Goal: Check status

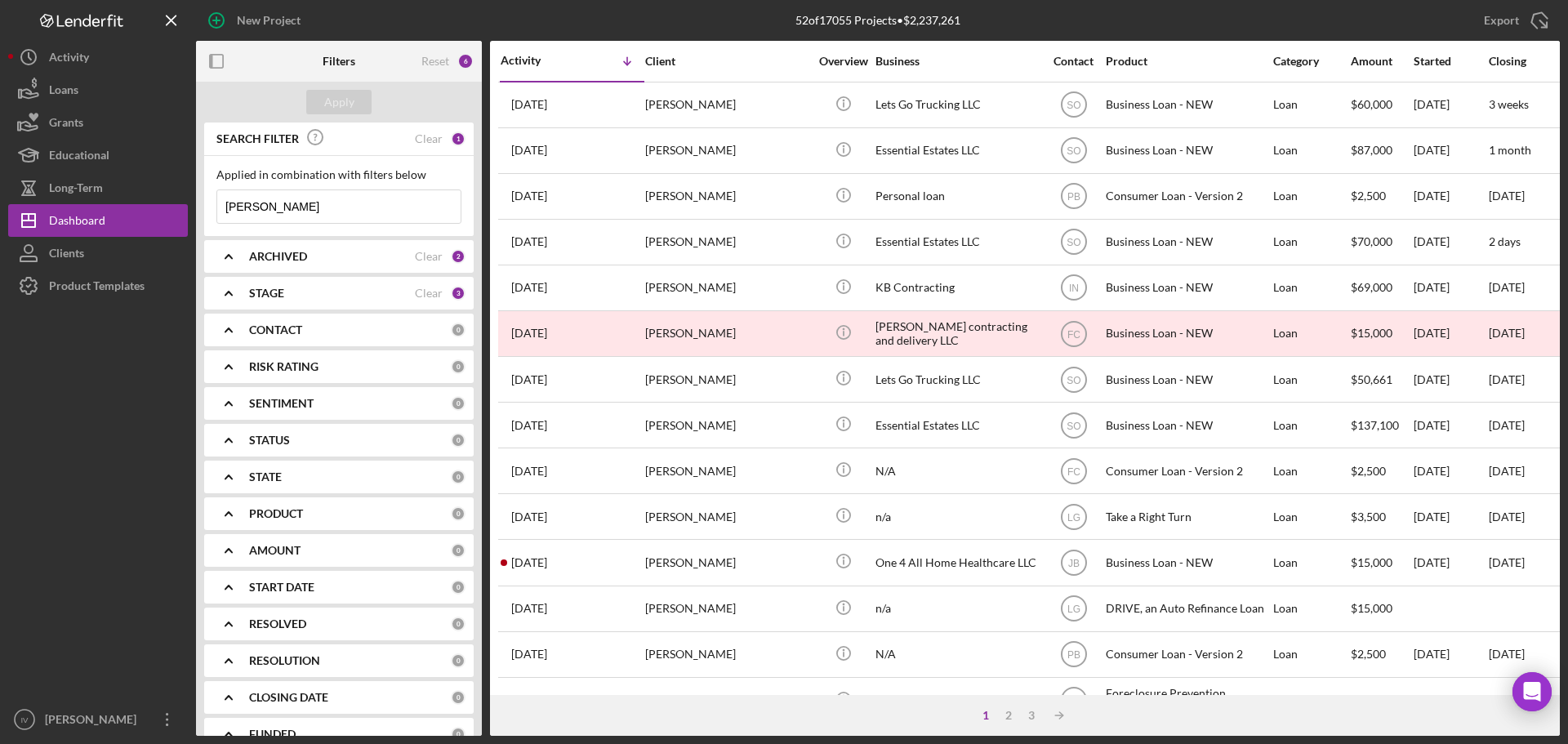
click at [275, 212] on input "[PERSON_NAME]" at bounding box center [339, 207] width 244 height 33
drag, startPoint x: 276, startPoint y: 207, endPoint x: 130, endPoint y: 205, distance: 146.0
click at [142, 205] on div "New Project 52 of 17055 Projects • $2,237,261 [PERSON_NAME] Export Icon/Export …" at bounding box center [784, 368] width 1551 height 736
type input "m"
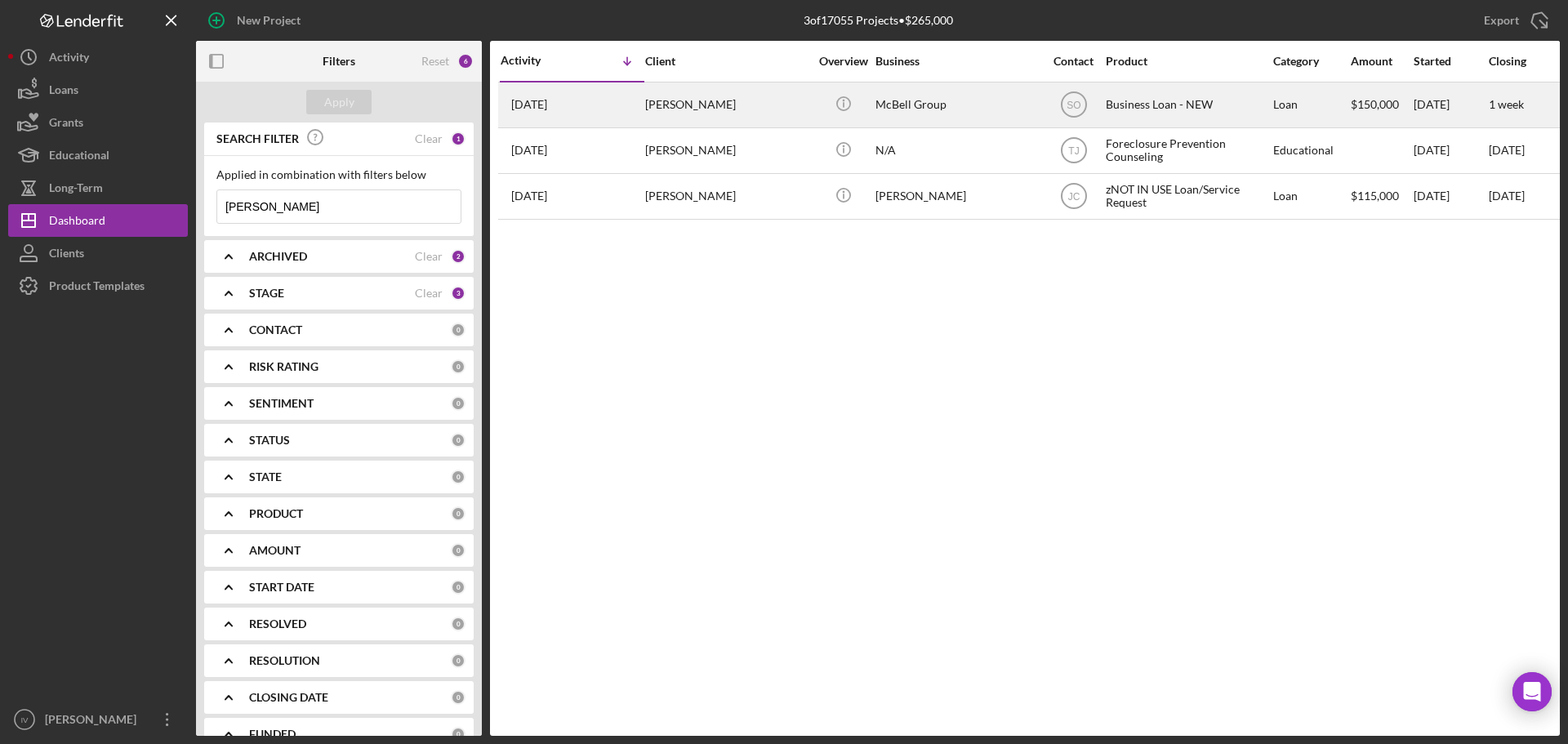
type input "[PERSON_NAME]"
click at [760, 109] on div "[PERSON_NAME]" at bounding box center [727, 105] width 163 height 44
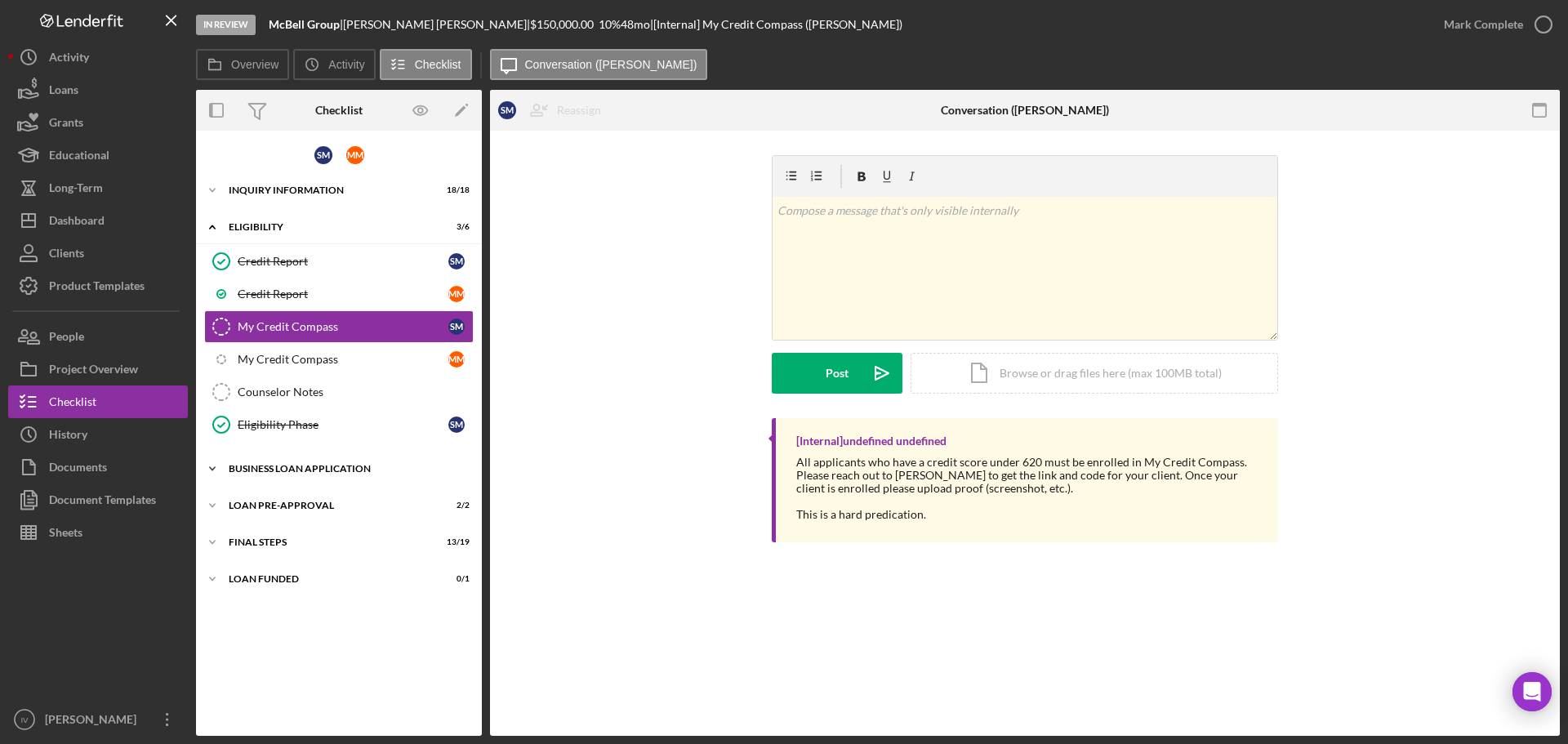
click at [248, 470] on div "BUSINESS LOAN APPLICATION" at bounding box center [346, 469] width 233 height 10
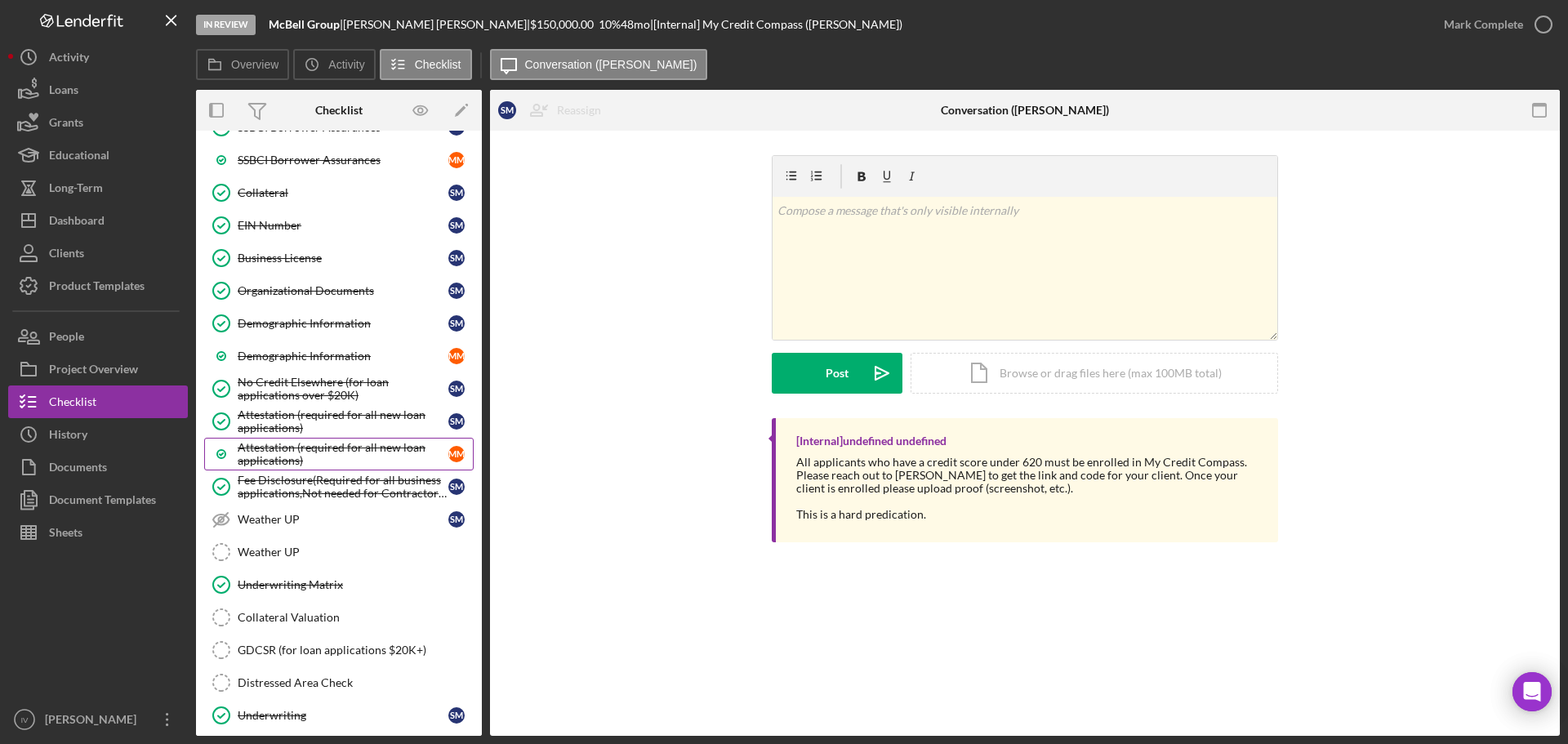
scroll to position [980, 0]
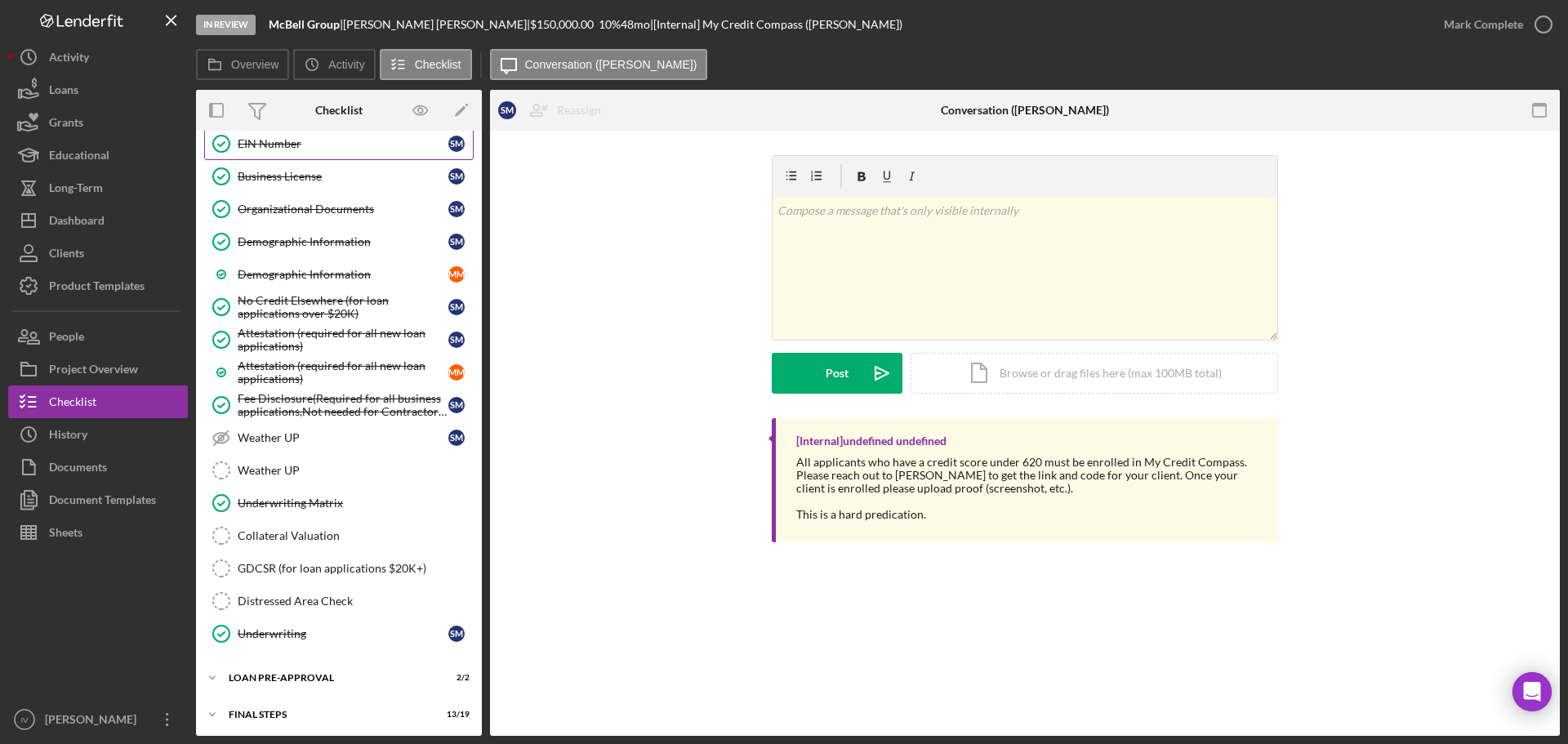
click at [274, 146] on div "EIN Number" at bounding box center [343, 143] width 211 height 13
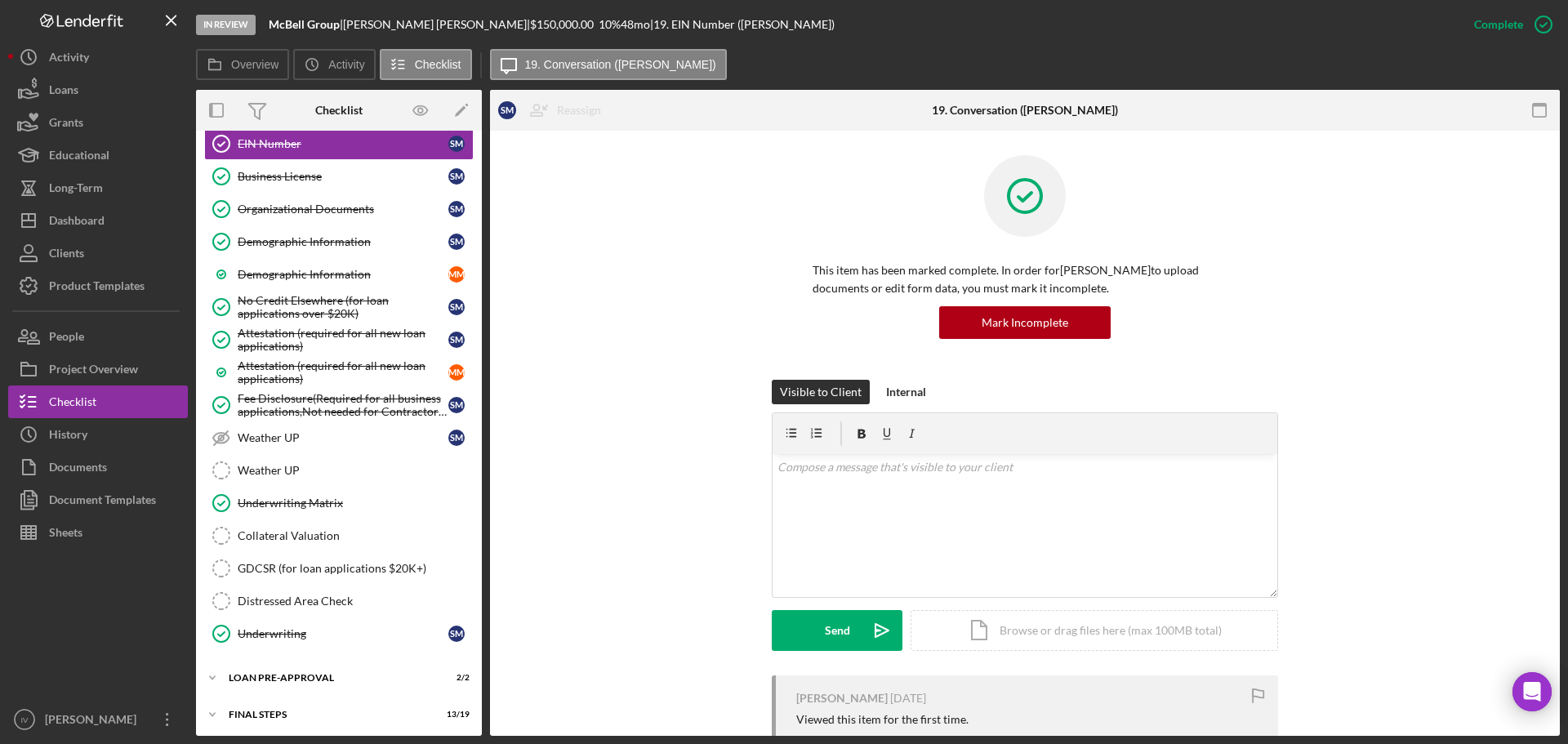
scroll to position [340, 0]
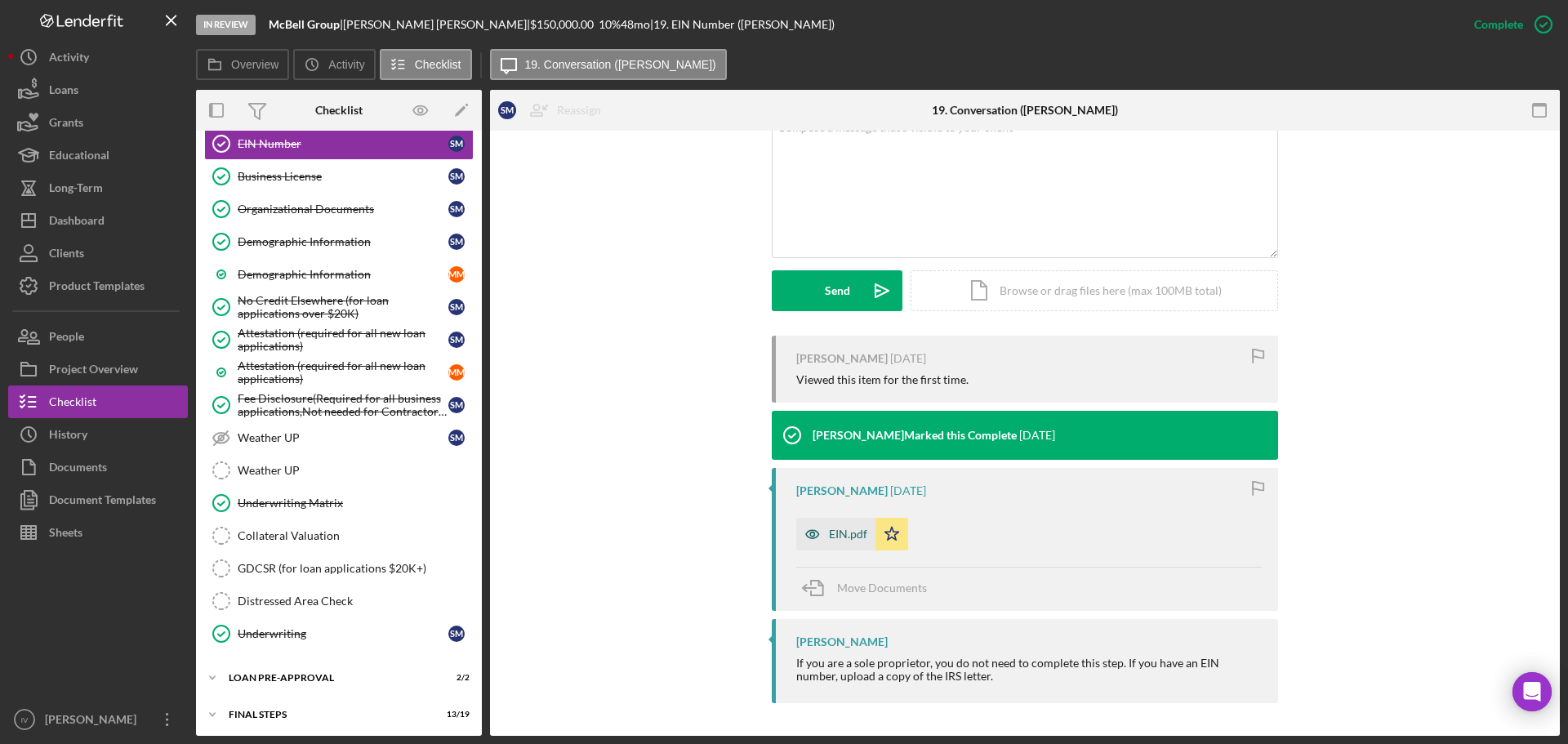
click at [851, 543] on div "EIN.pdf" at bounding box center [836, 534] width 80 height 33
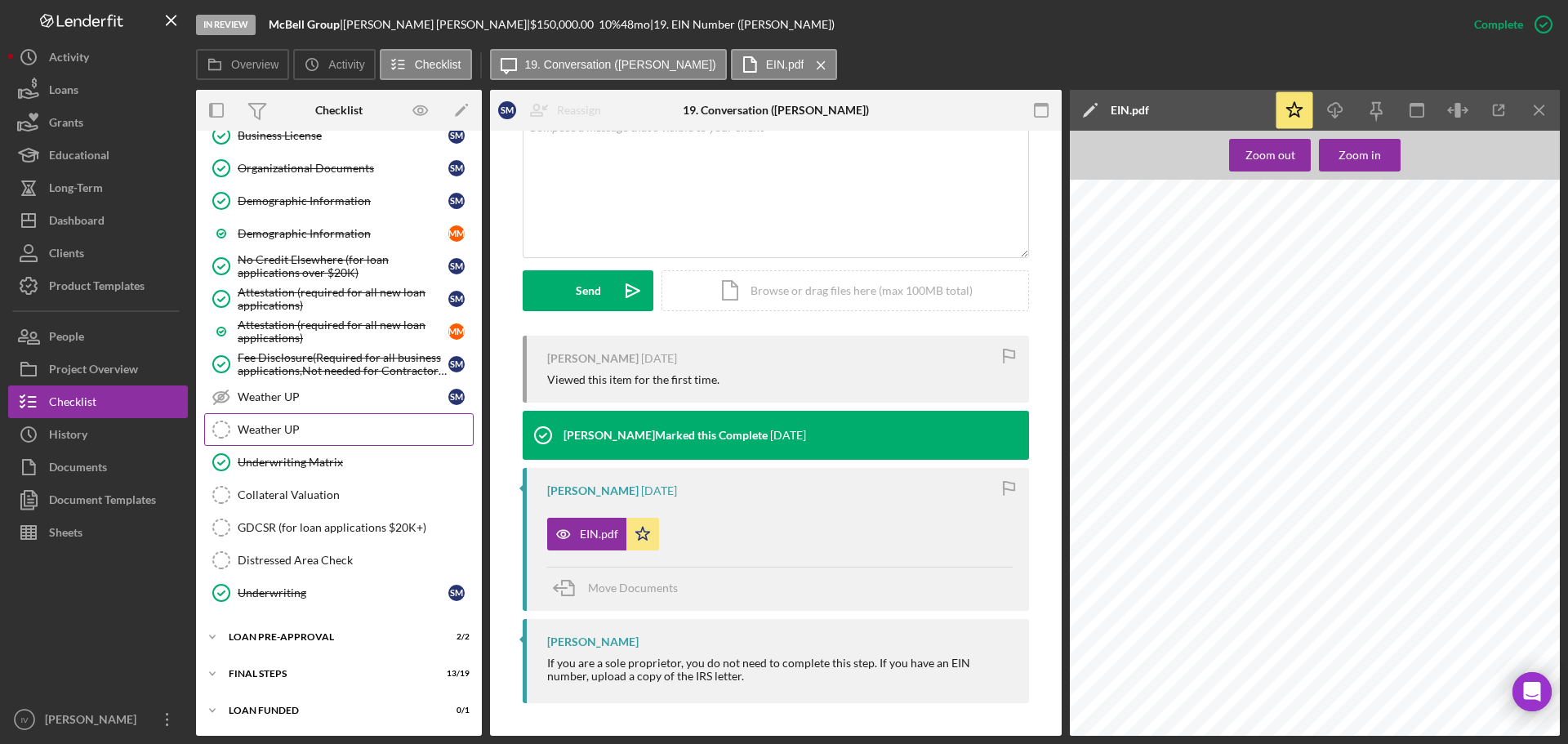
scroll to position [694, 0]
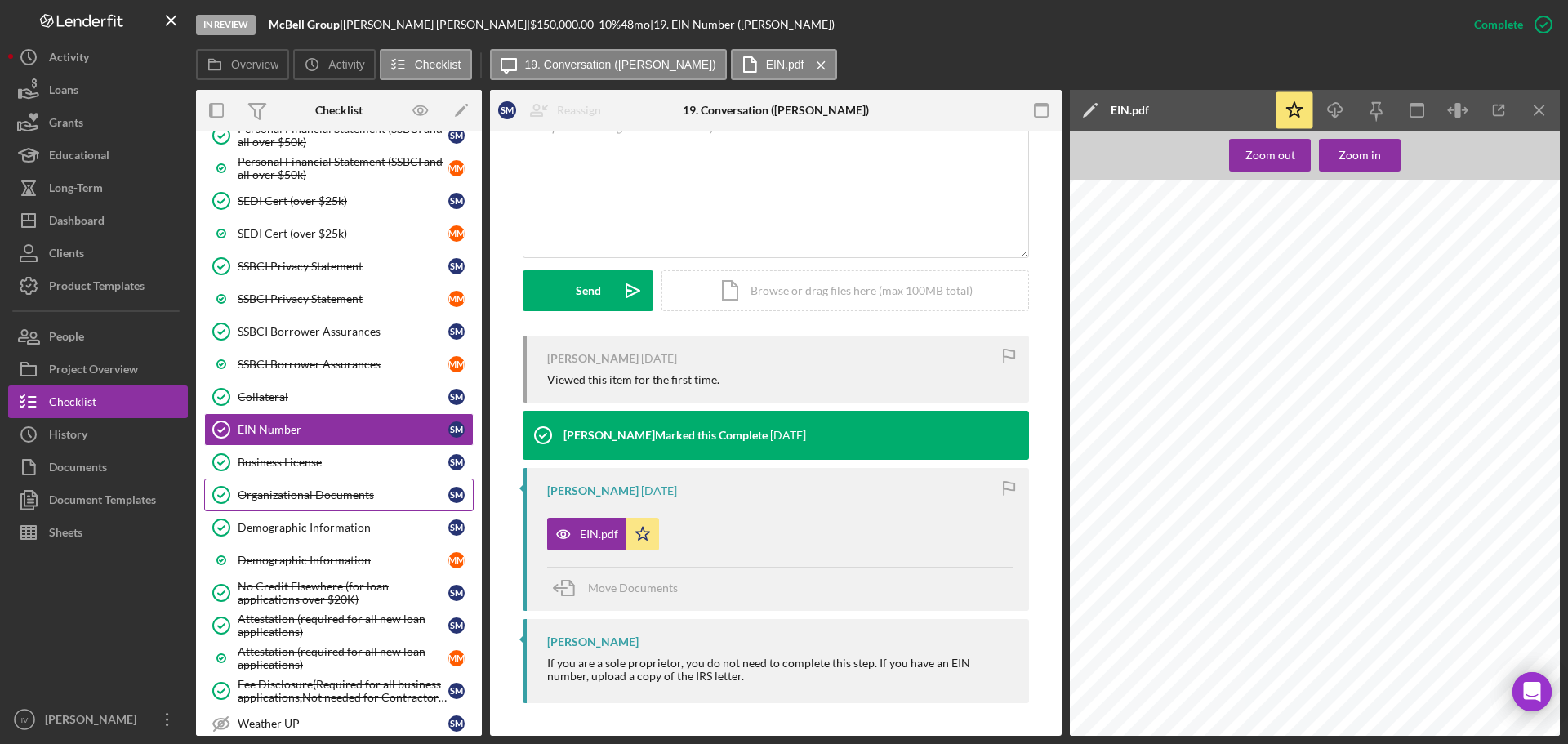
click at [298, 495] on div "Organizational Documents" at bounding box center [343, 494] width 211 height 13
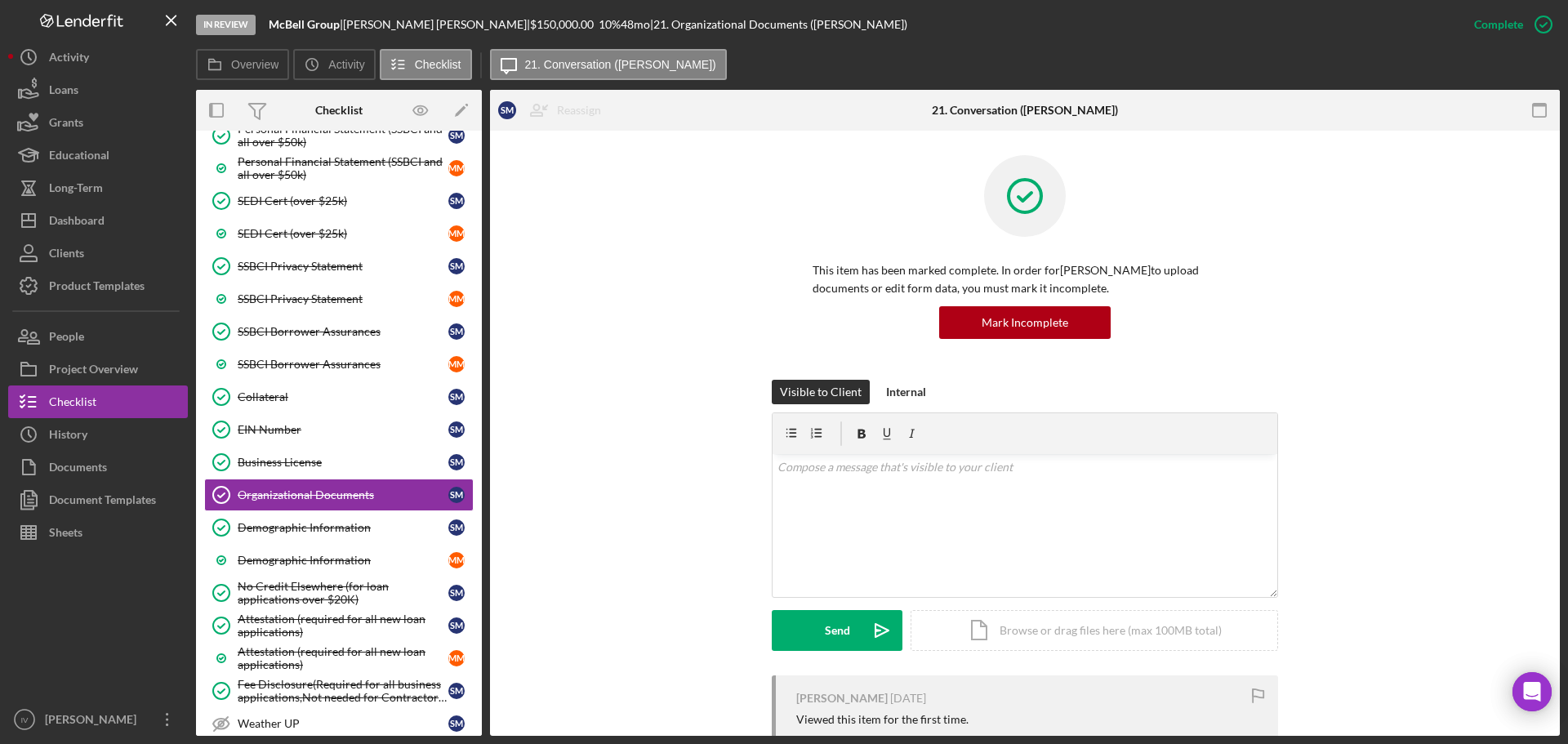
scroll to position [326, 0]
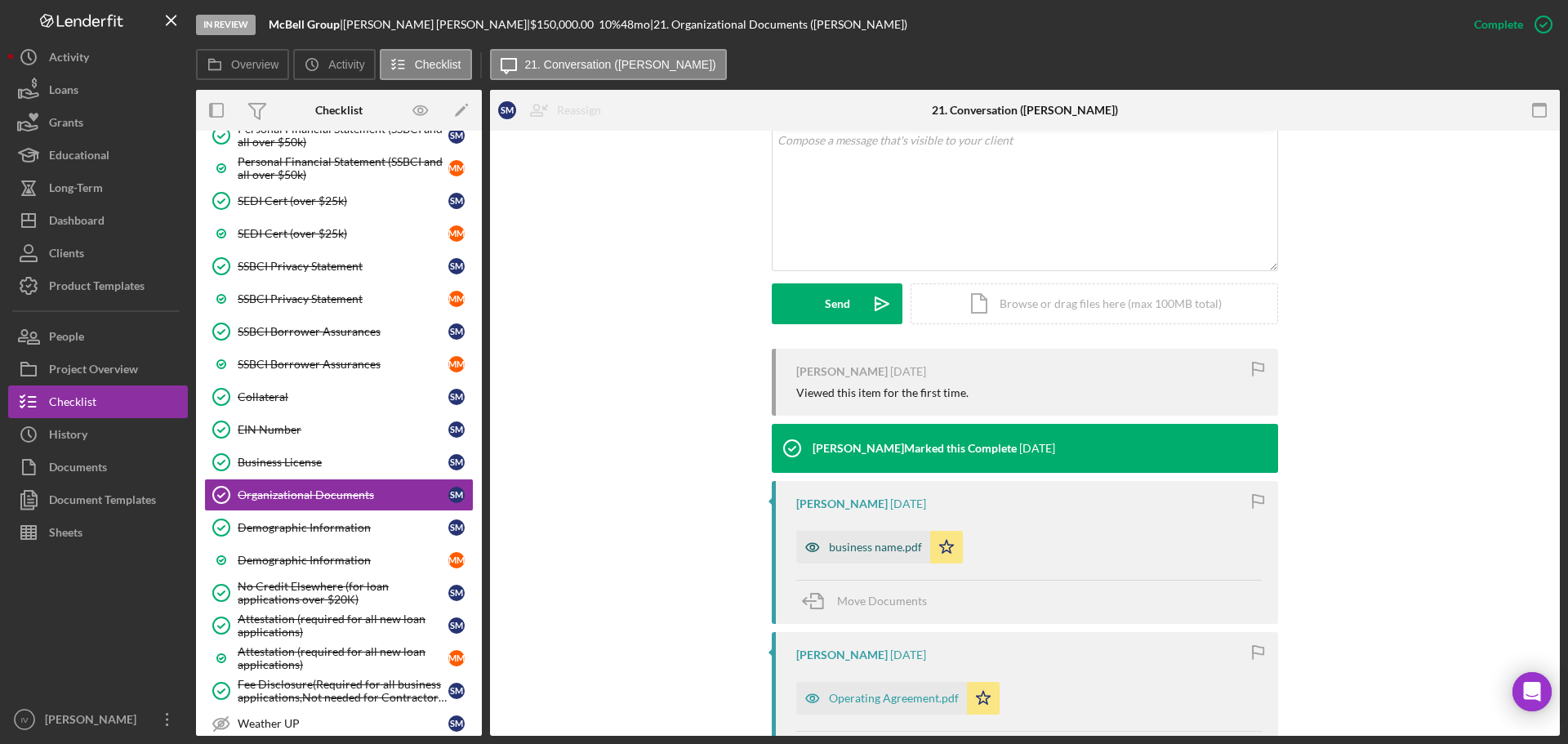
click at [865, 547] on div "business name.pdf" at bounding box center [876, 547] width 93 height 13
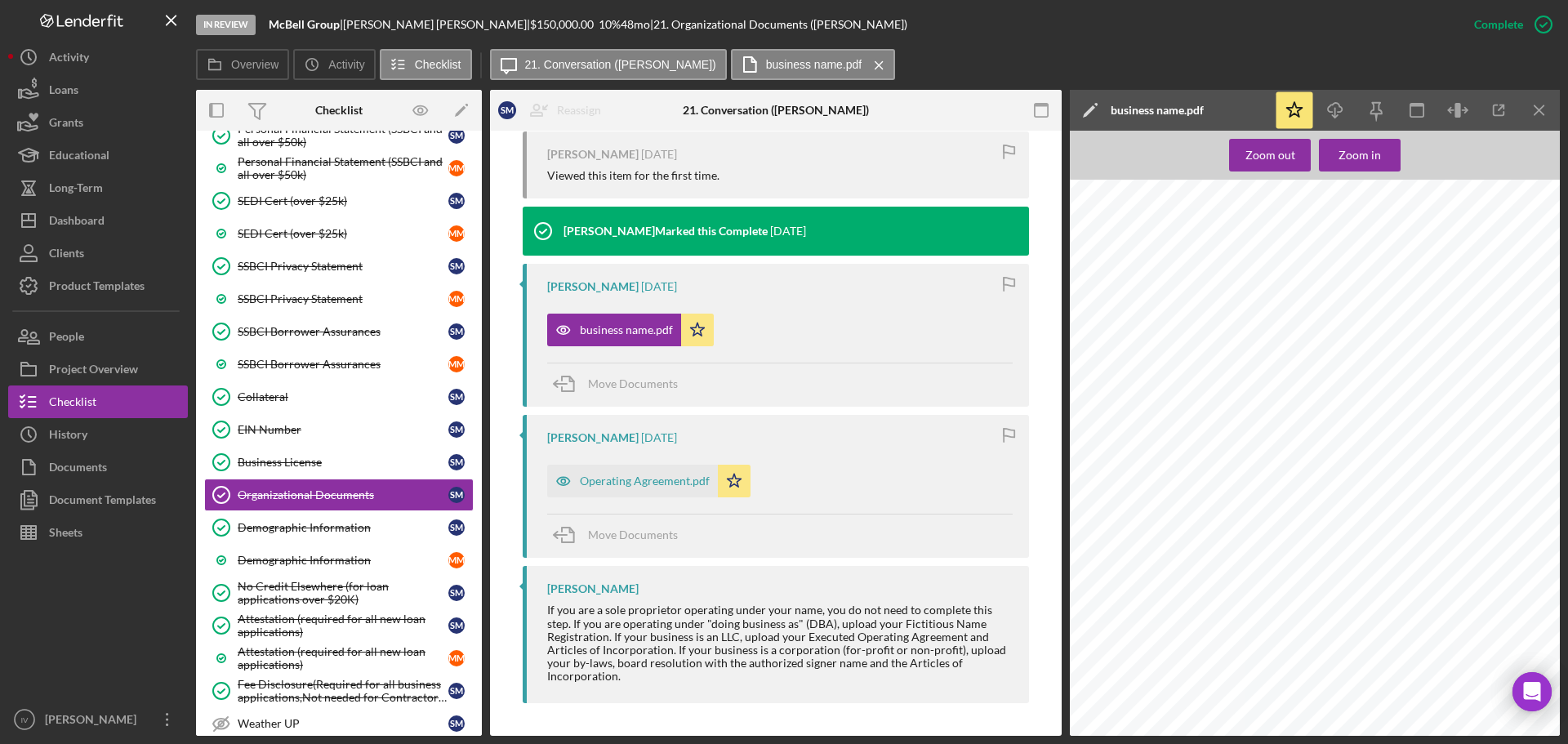
scroll to position [498, 0]
click at [671, 481] on div "Operating Agreement.pdf" at bounding box center [645, 481] width 130 height 13
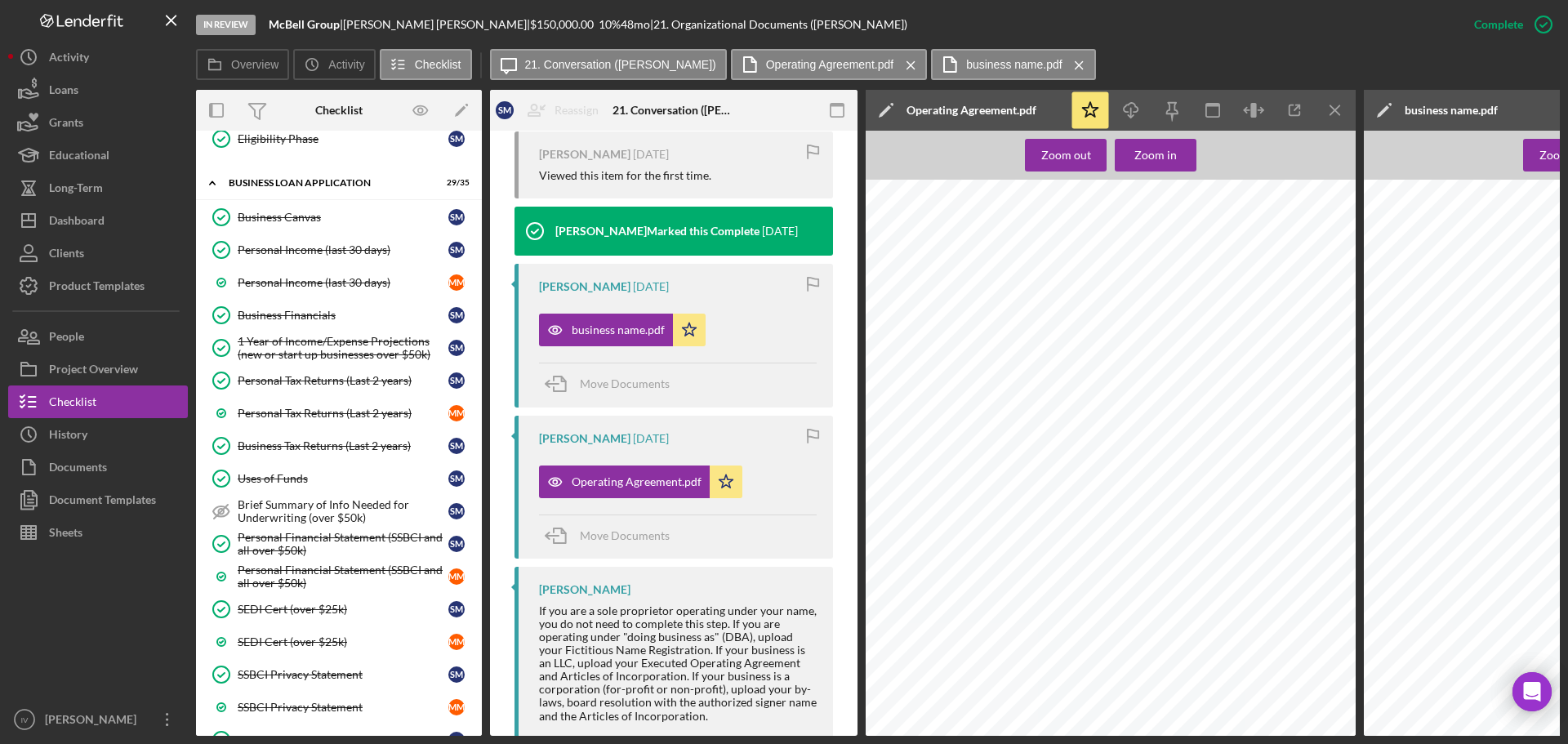
scroll to position [0, 0]
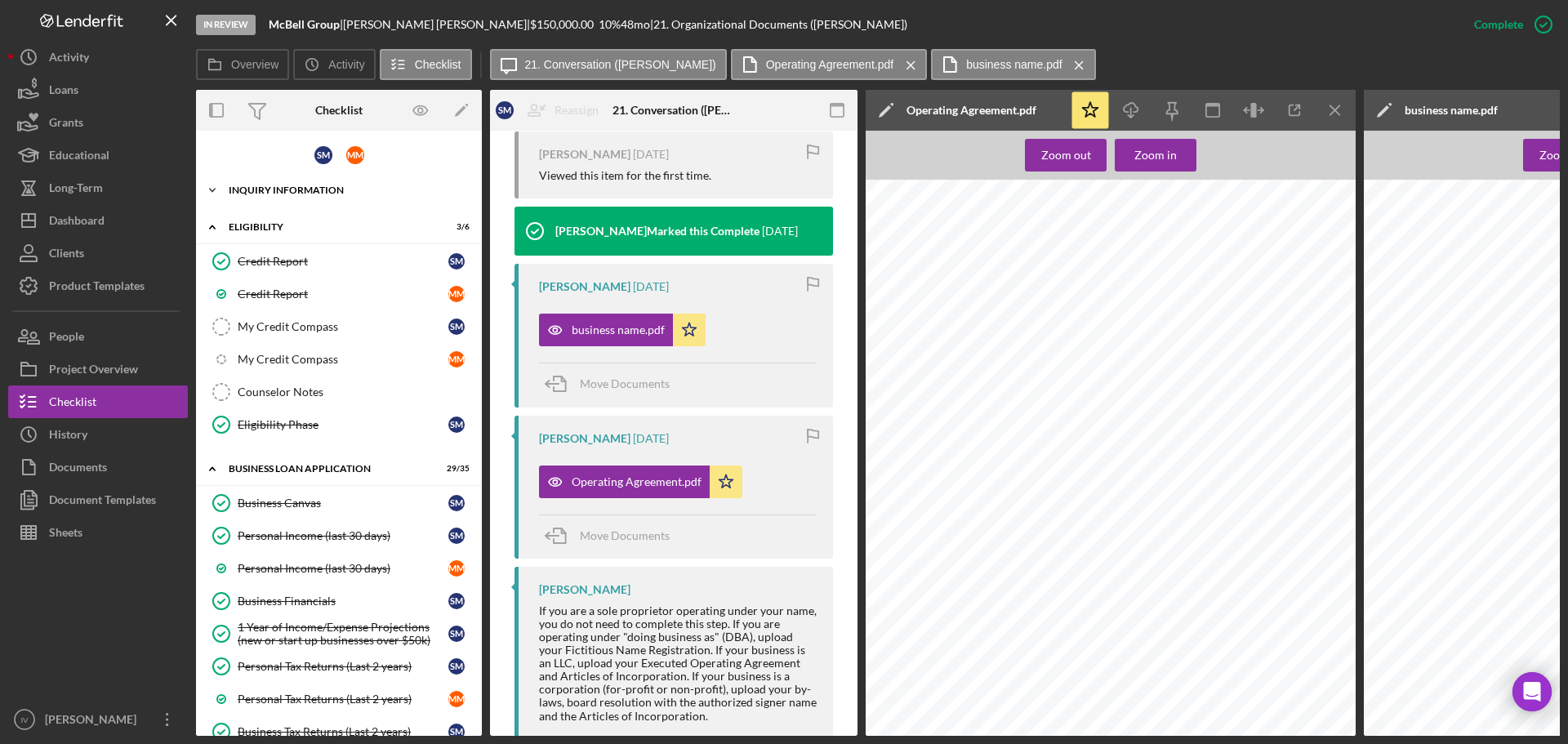
click at [320, 186] on div "INQUIRY INFORMATION" at bounding box center [346, 190] width 233 height 10
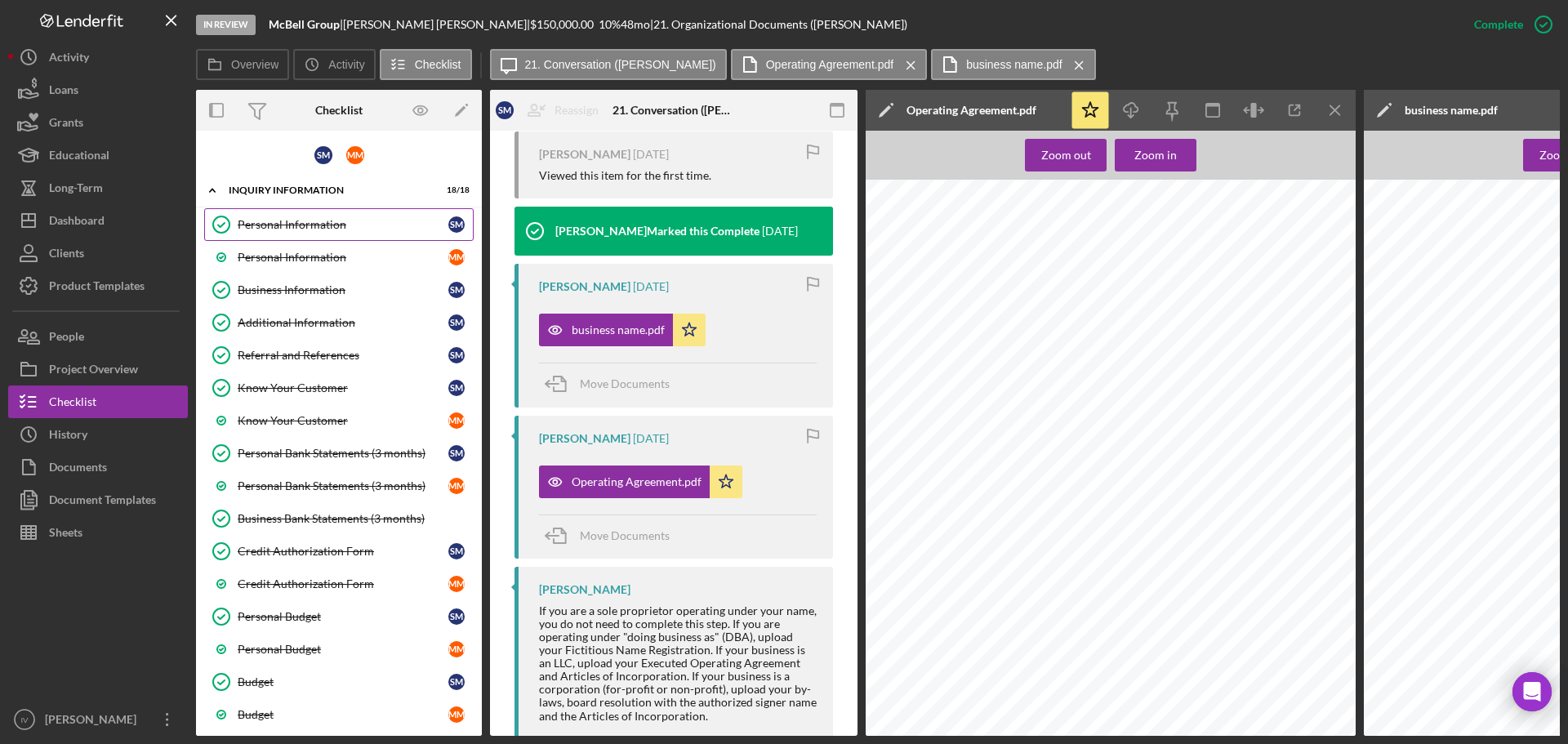
click at [307, 214] on link "Personal Information Personal Information S M" at bounding box center [339, 225] width 270 height 33
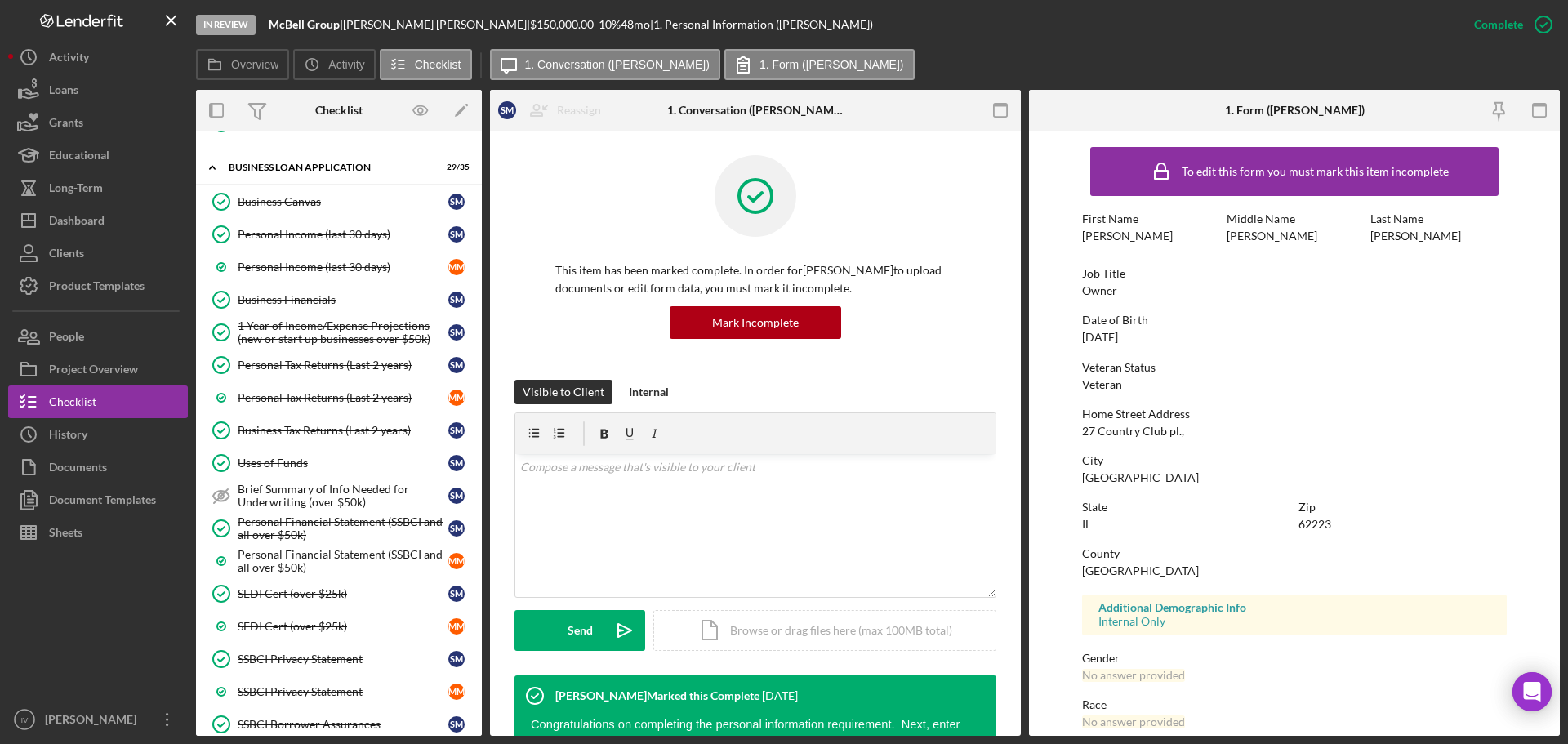
scroll to position [1226, 0]
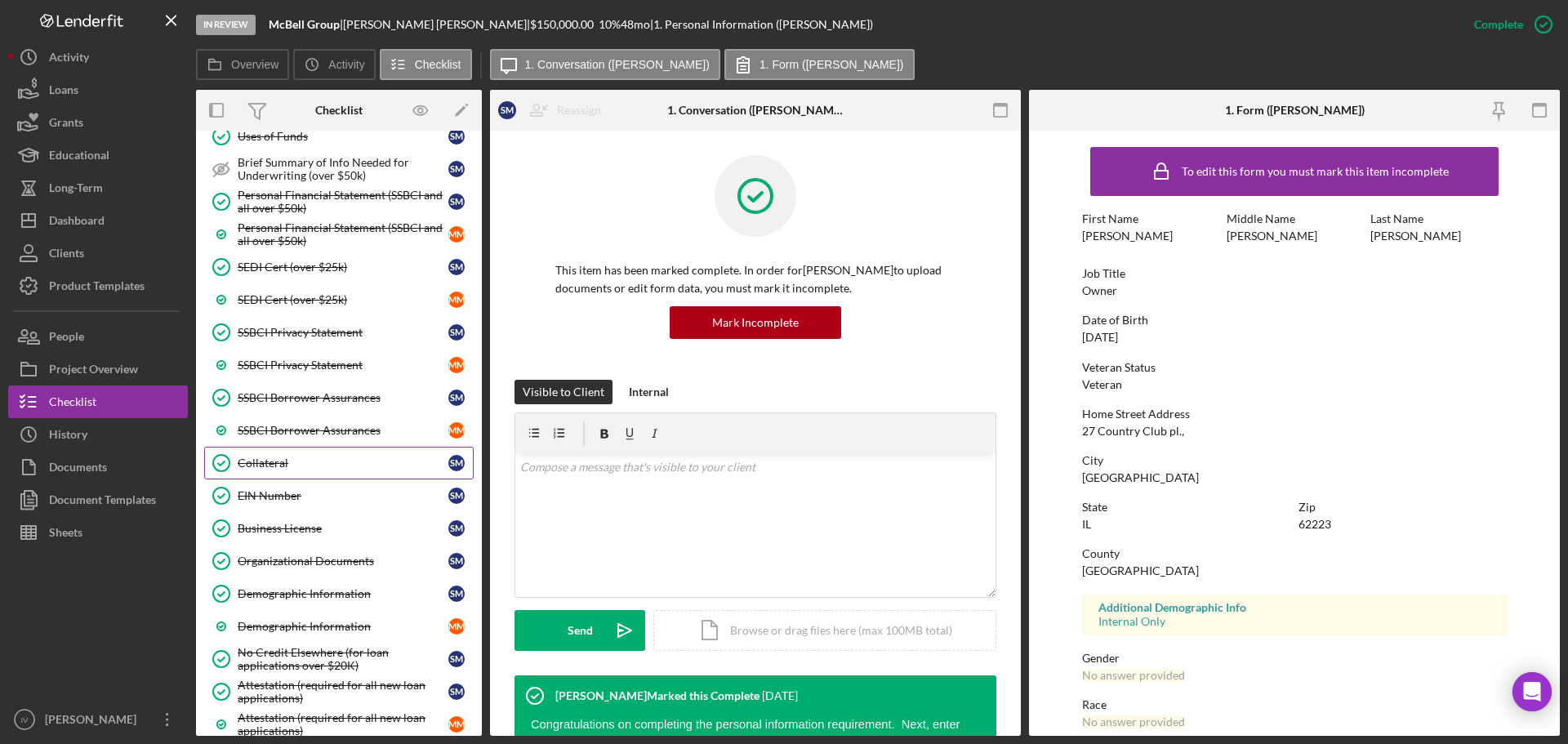
click at [256, 463] on div "Collateral" at bounding box center [343, 462] width 211 height 13
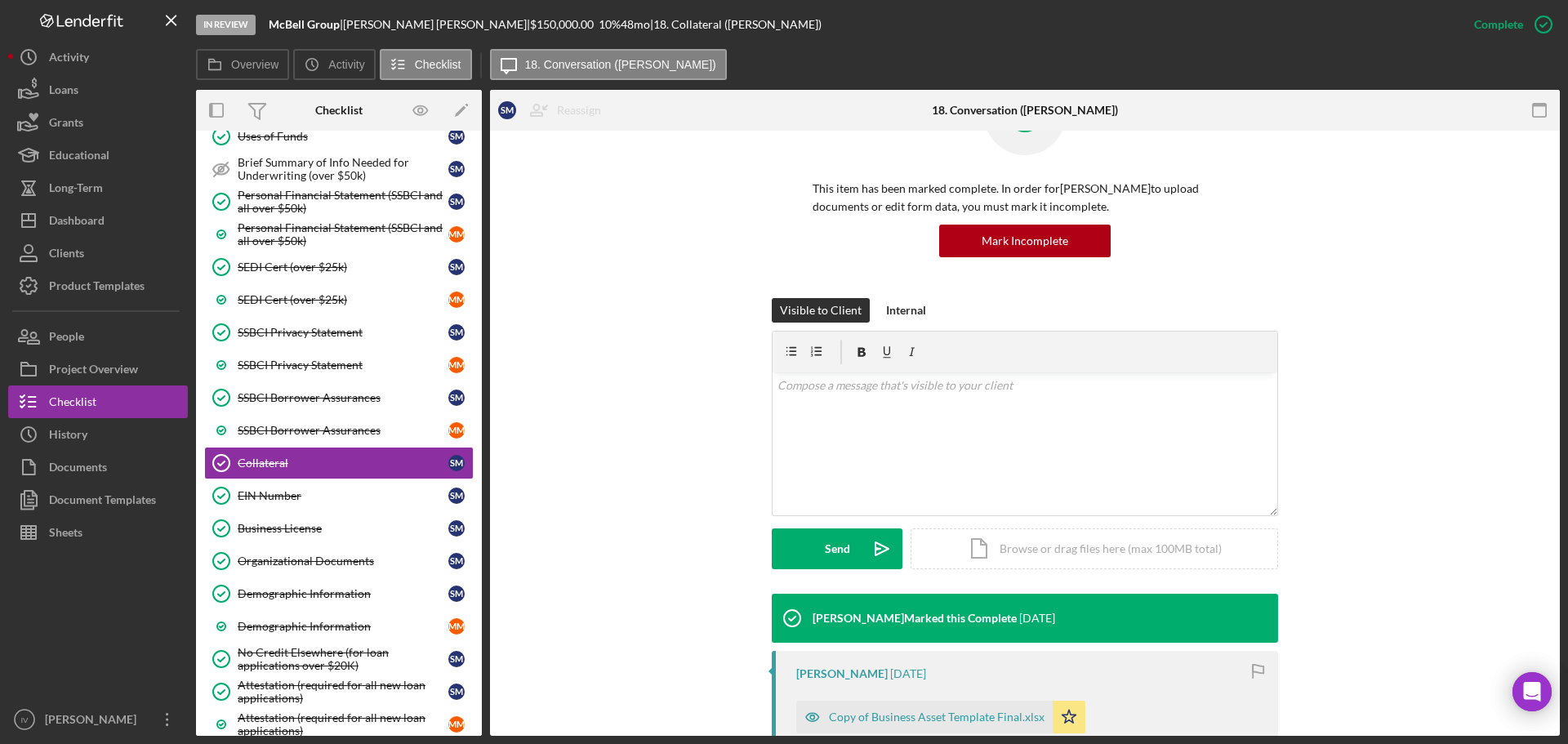
scroll to position [468, 0]
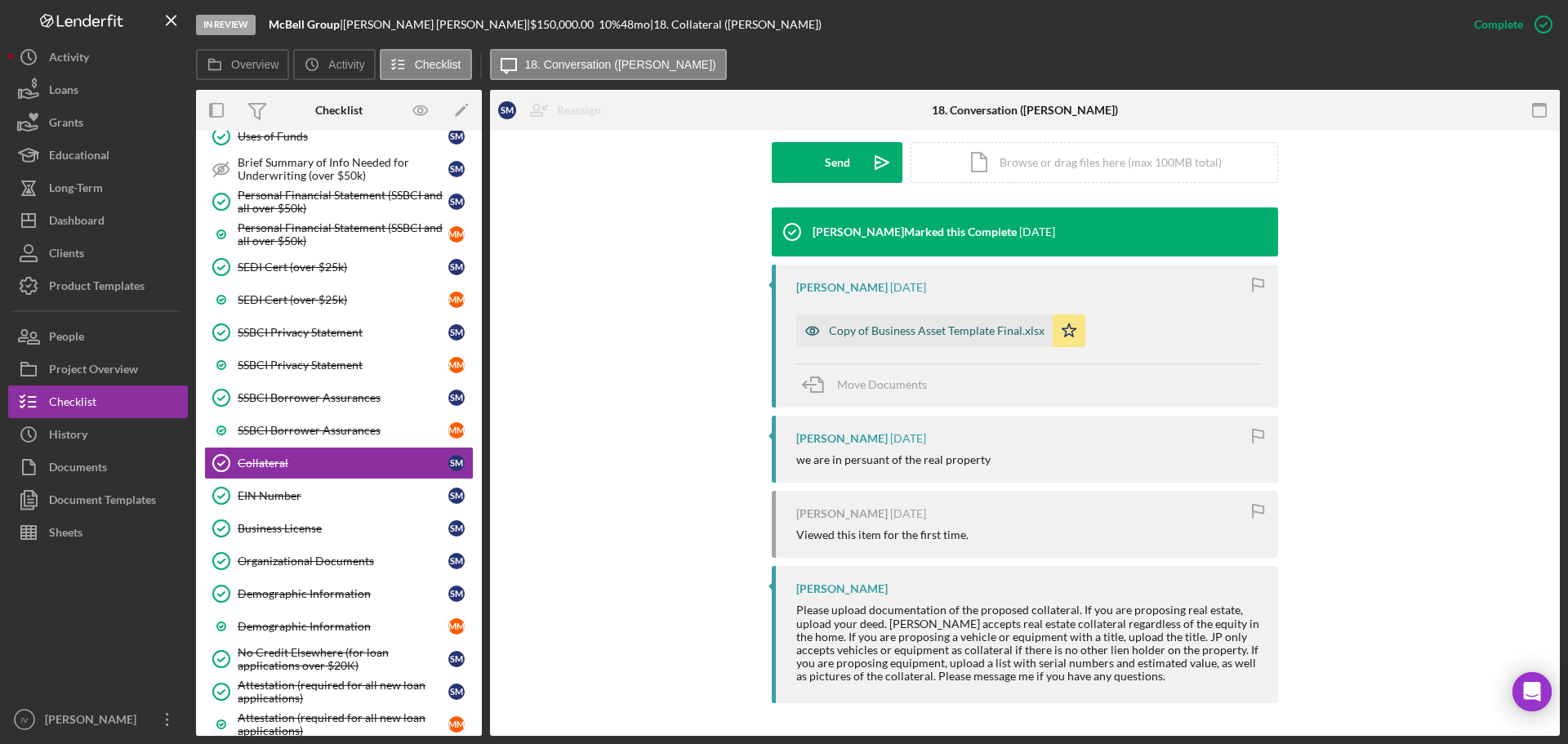
click at [883, 321] on div "Copy of Business Asset Template Final.xlsx" at bounding box center [924, 331] width 256 height 33
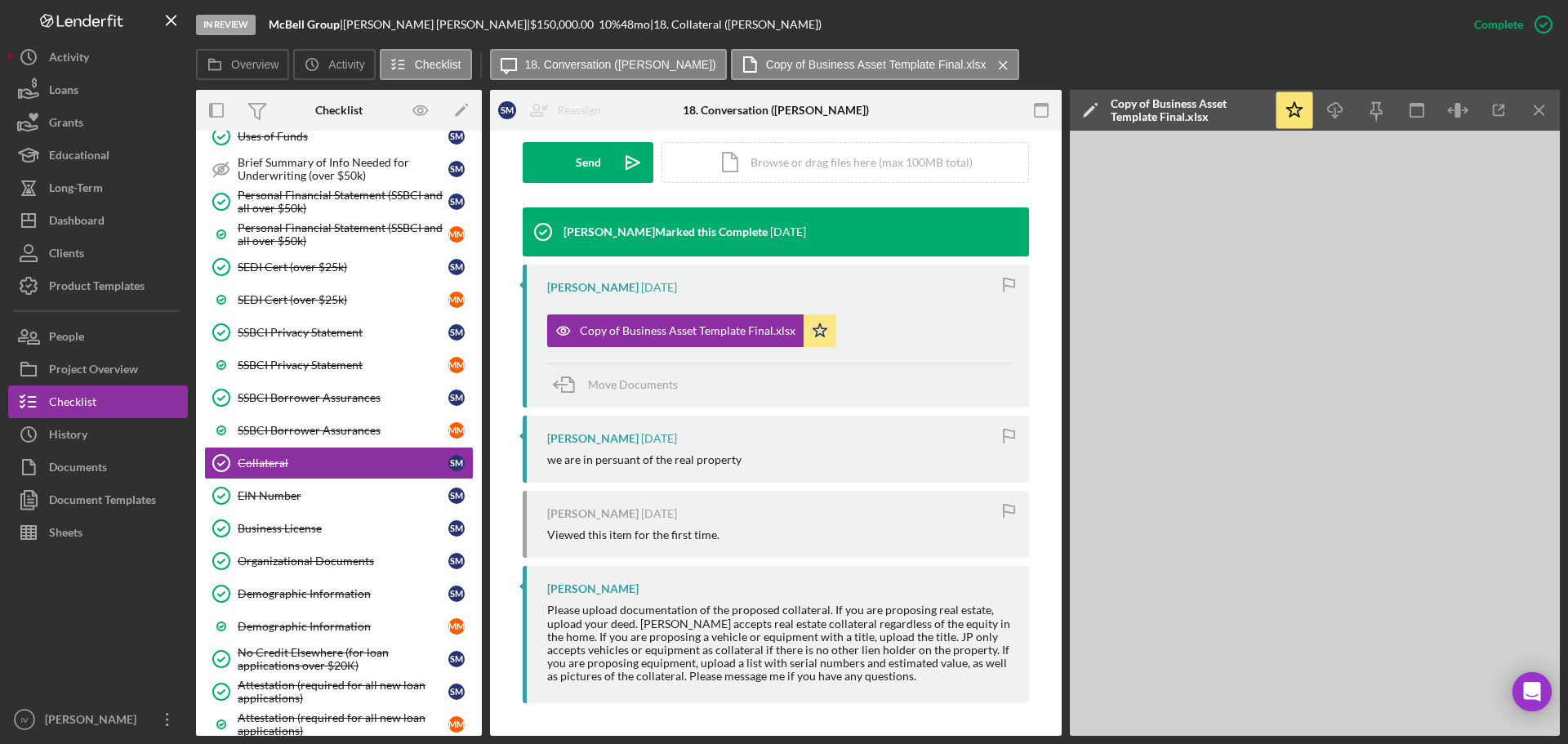
scroll to position [0, 0]
